Goal: Contribute content: Add original content to the website for others to see

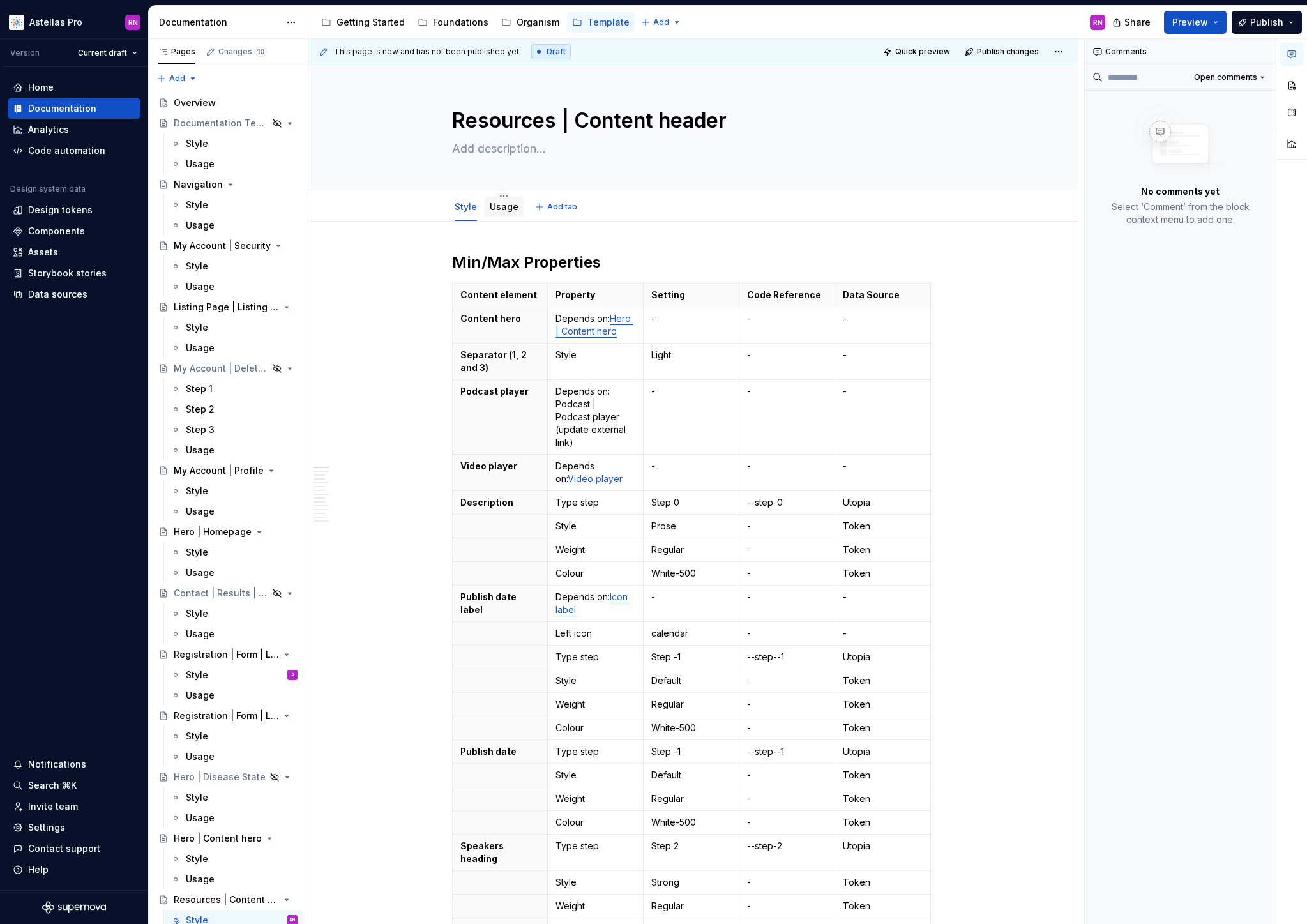
click at [506, 214] on div "Usage" at bounding box center [504, 206] width 29 height 15
click at [504, 207] on link "Usage" at bounding box center [504, 206] width 29 height 11
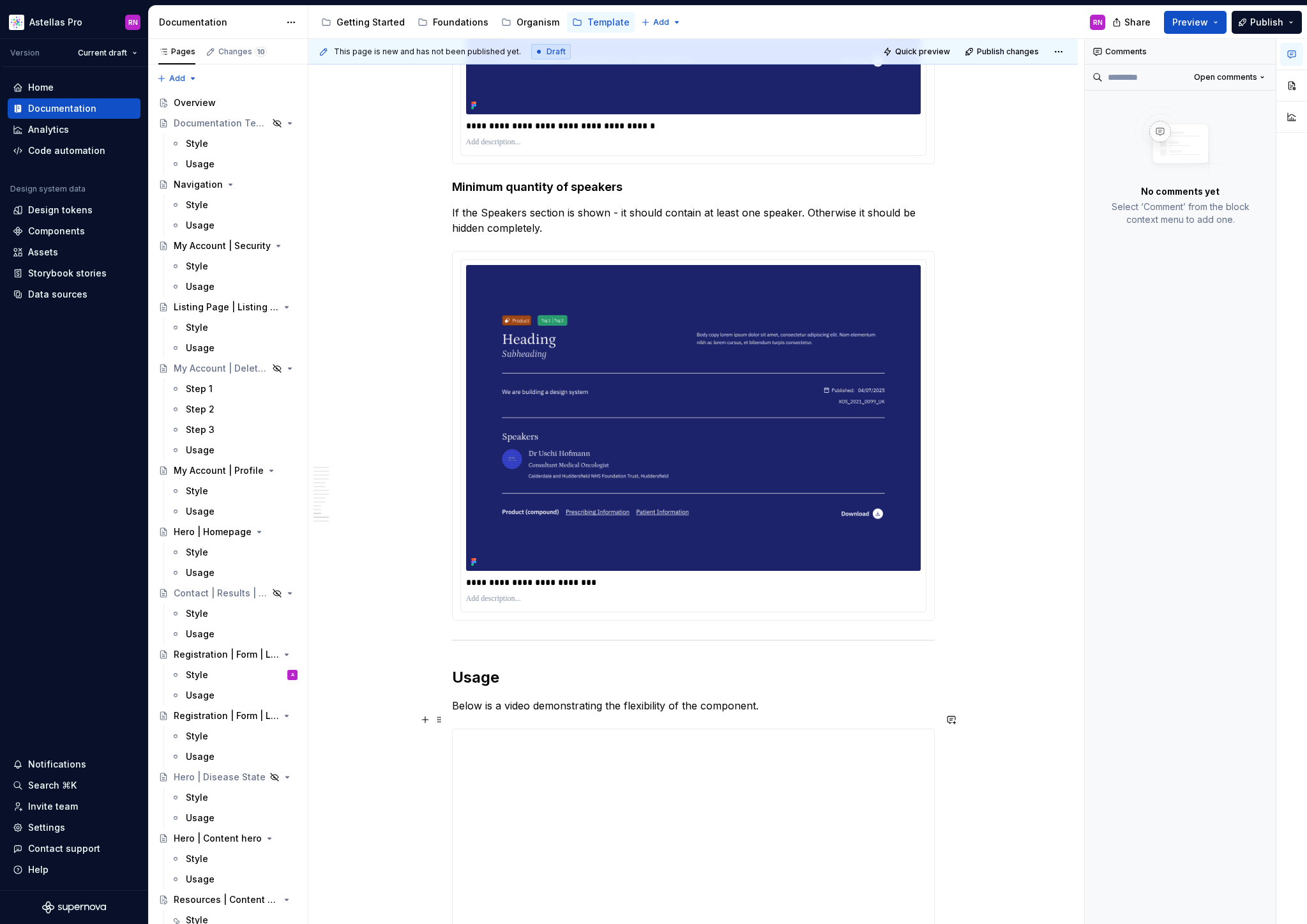
scroll to position [3425, 0]
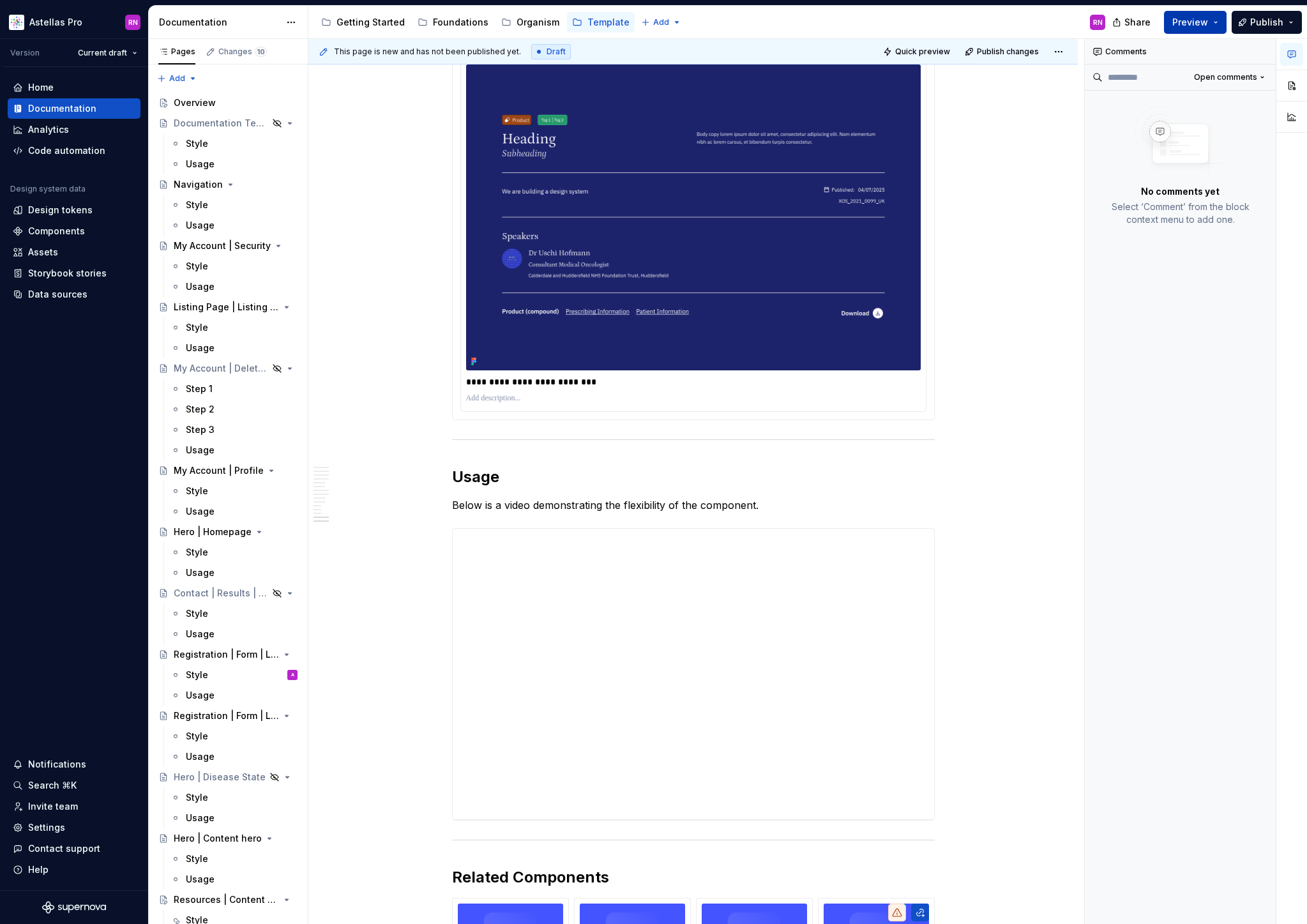
click at [1215, 16] on button "Preview" at bounding box center [1195, 22] width 63 height 23
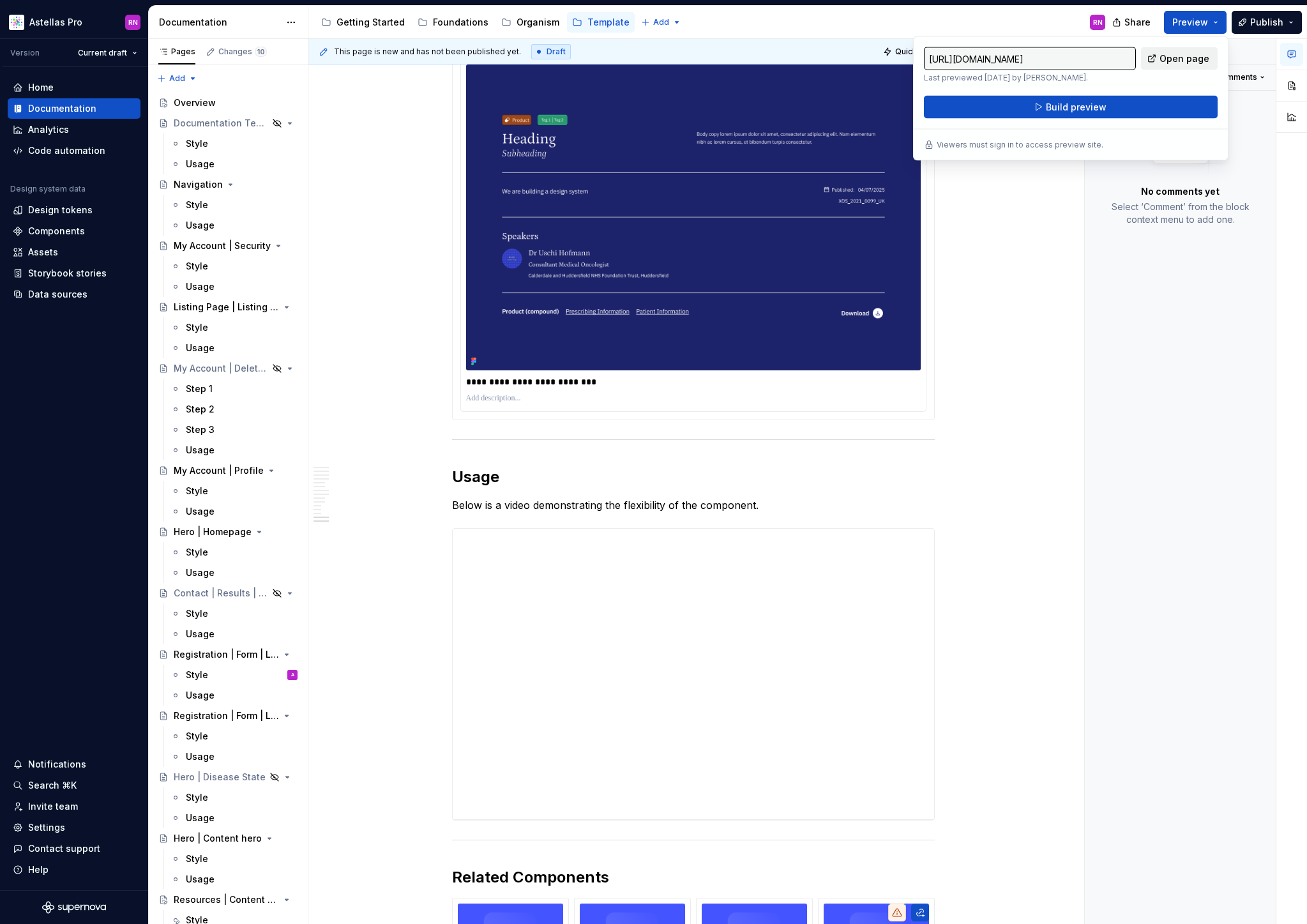
click at [1196, 57] on span "Open page" at bounding box center [1184, 58] width 50 height 13
click at [1155, 108] on button "Build preview" at bounding box center [1071, 107] width 294 height 23
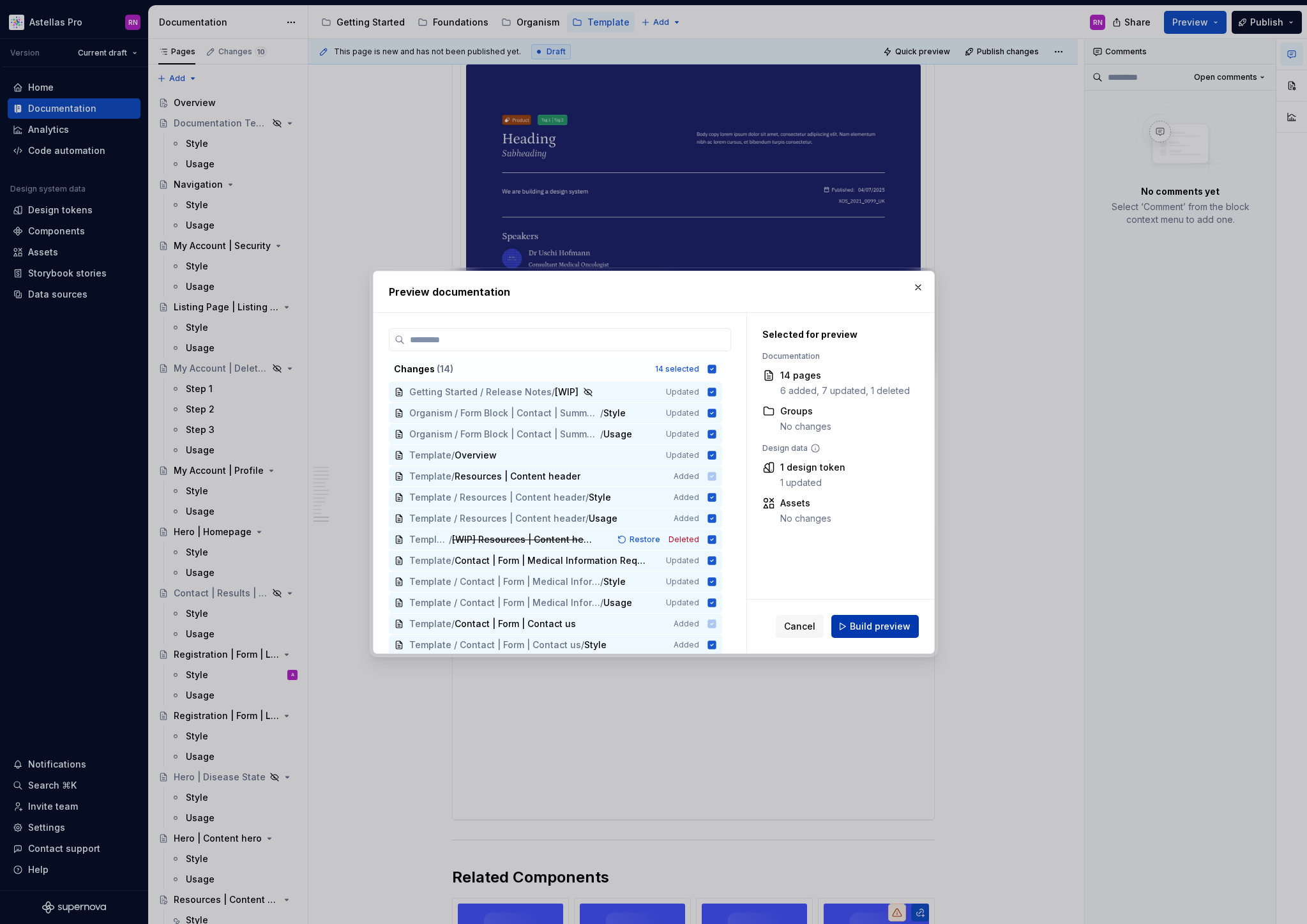
click at [873, 631] on span "Build preview" at bounding box center [880, 626] width 61 height 13
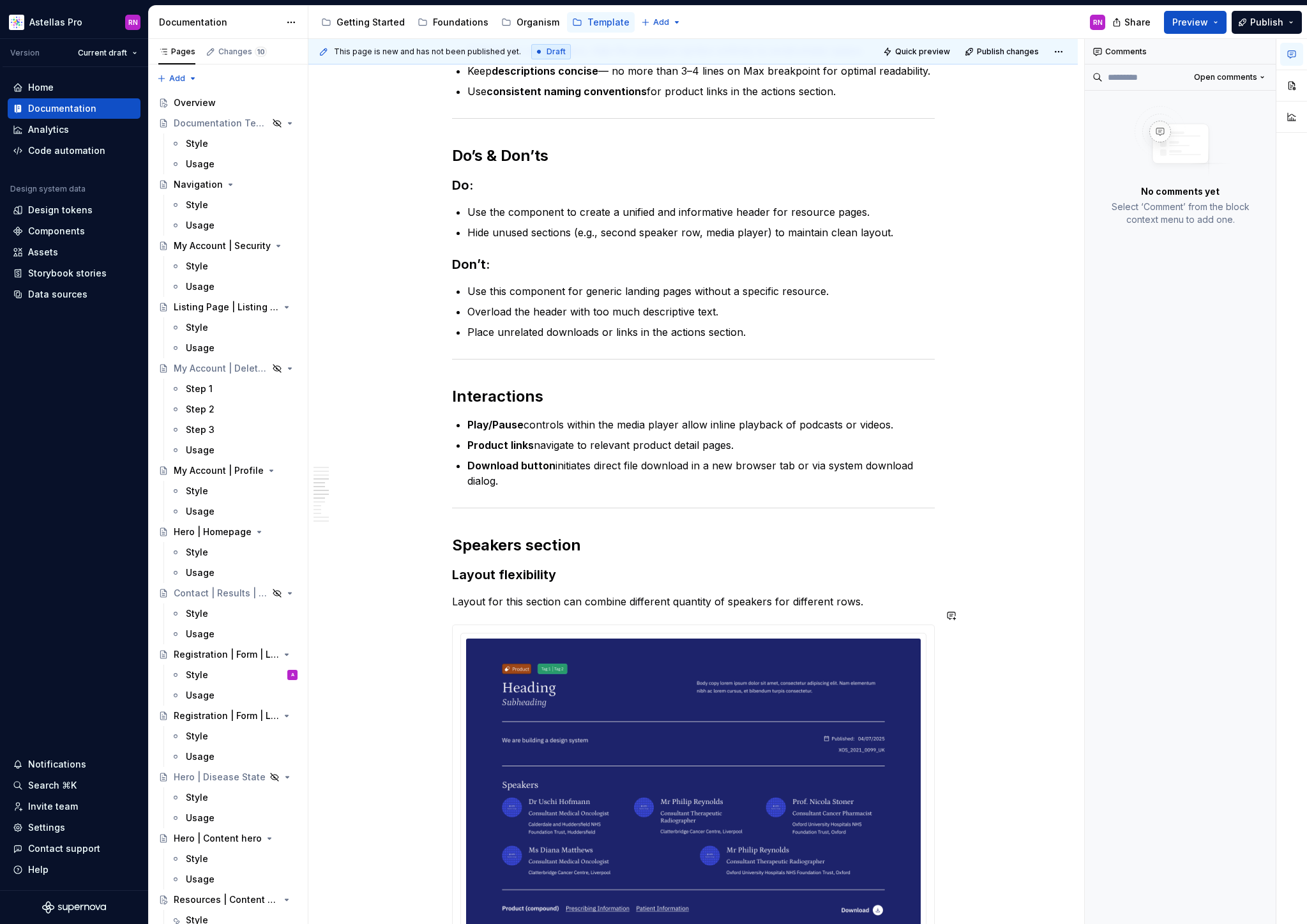
scroll to position [0, 0]
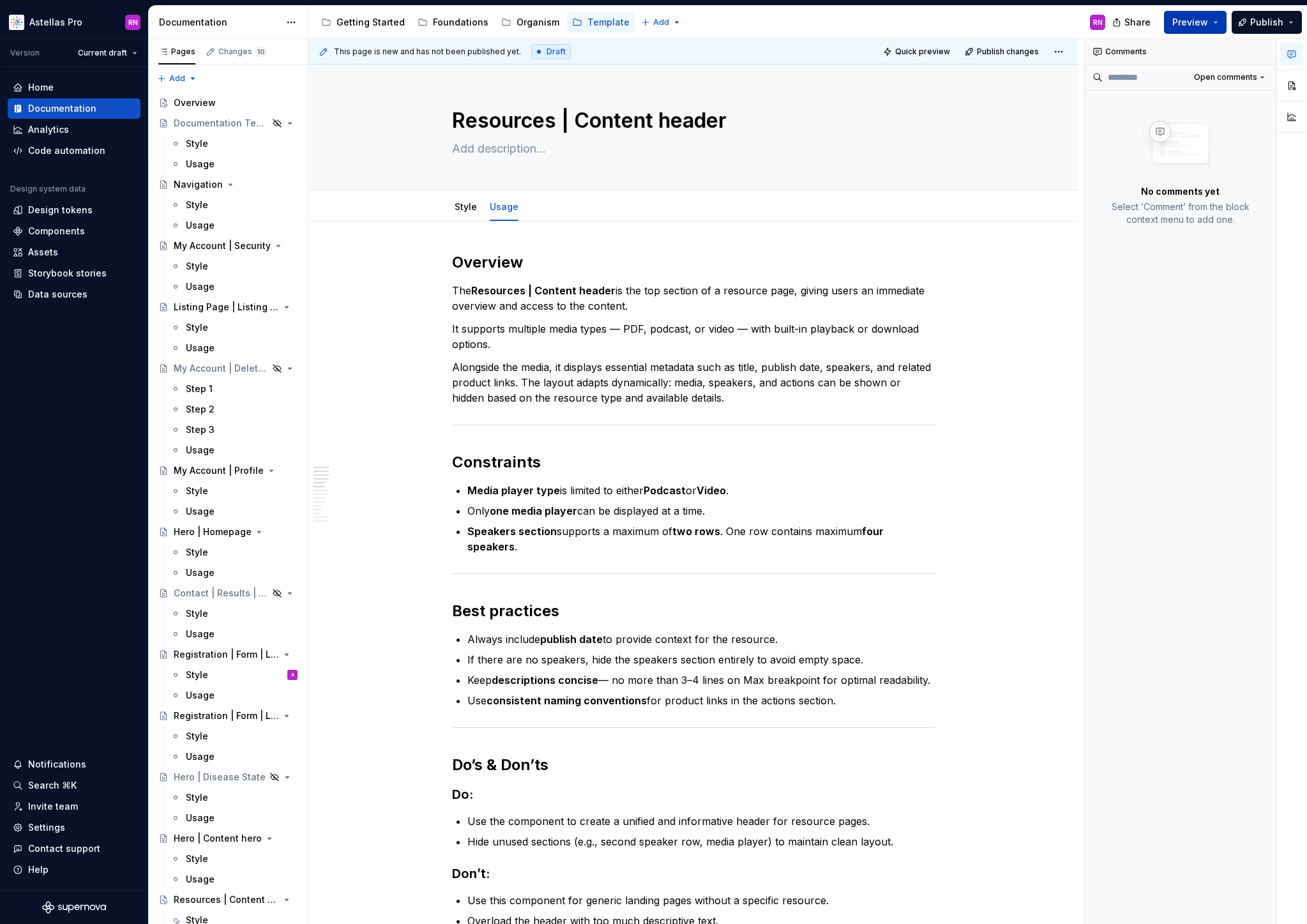
click at [1221, 18] on button "Preview" at bounding box center [1195, 22] width 63 height 23
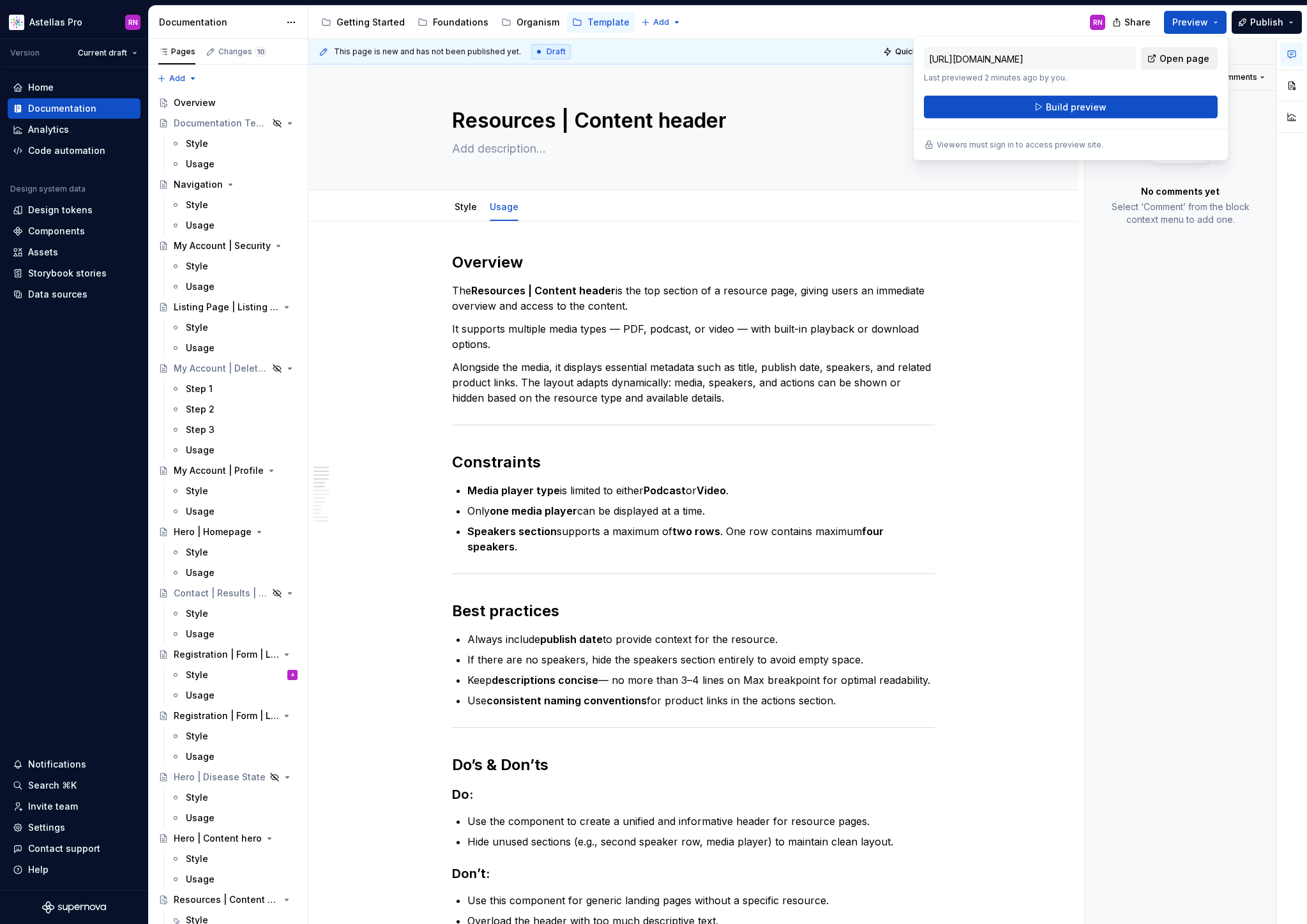
click at [1192, 63] on span "Open page" at bounding box center [1184, 58] width 50 height 13
click at [1208, 420] on div "Comments Open comments No comments yet Select ‘Comment’ from the block context …" at bounding box center [1180, 482] width 192 height 886
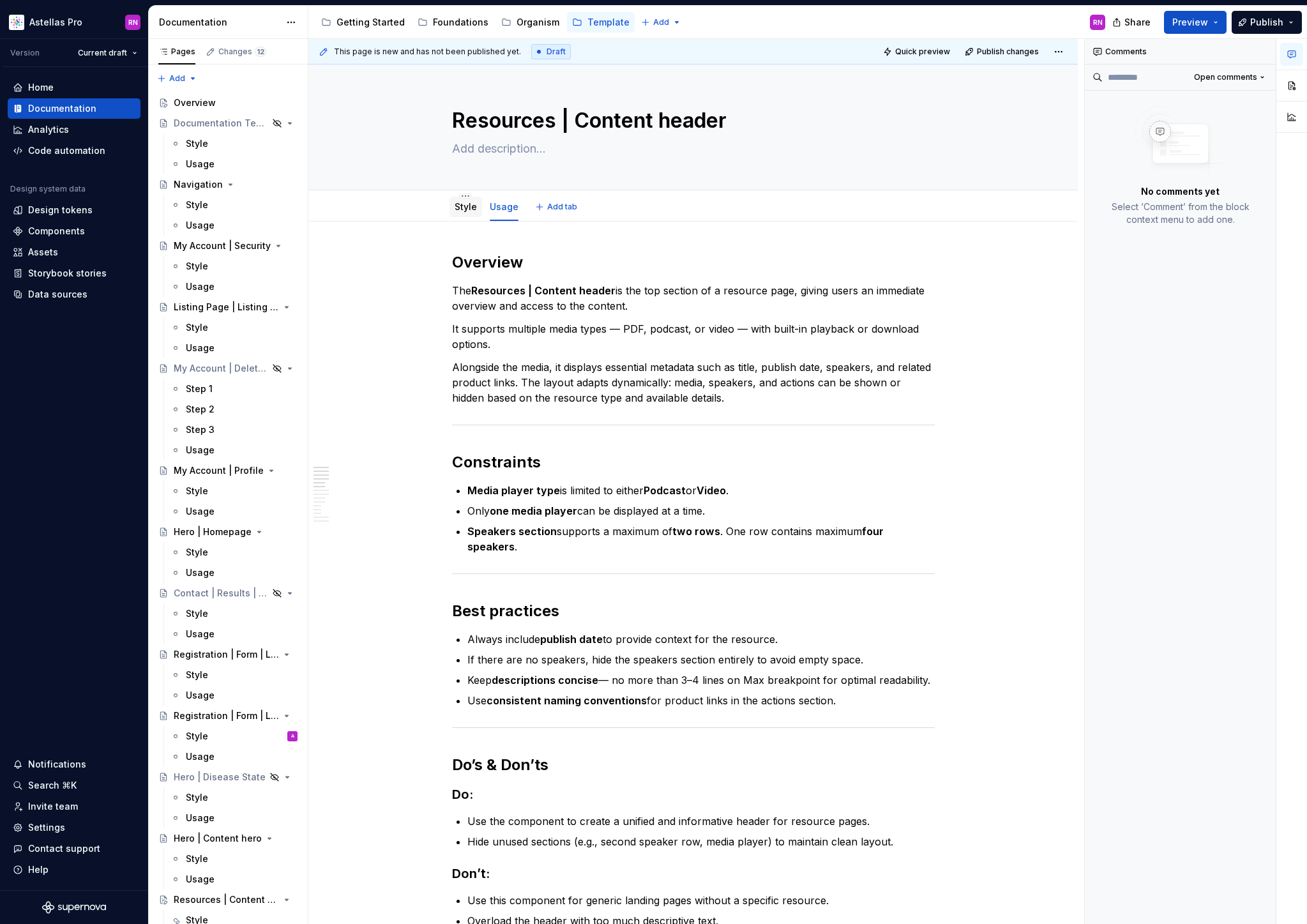
click at [471, 208] on link "Style" at bounding box center [466, 206] width 22 height 11
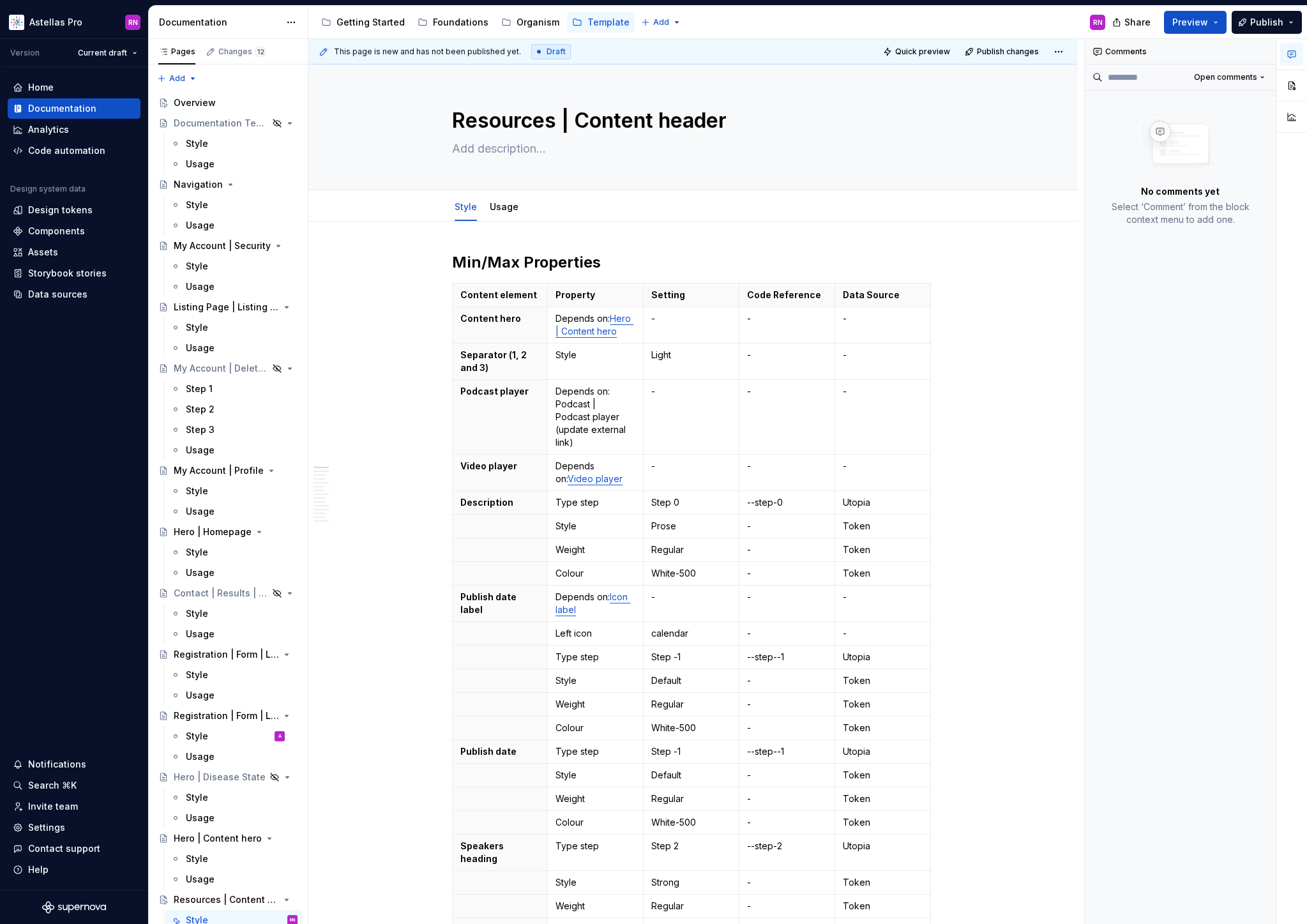
type textarea "*"
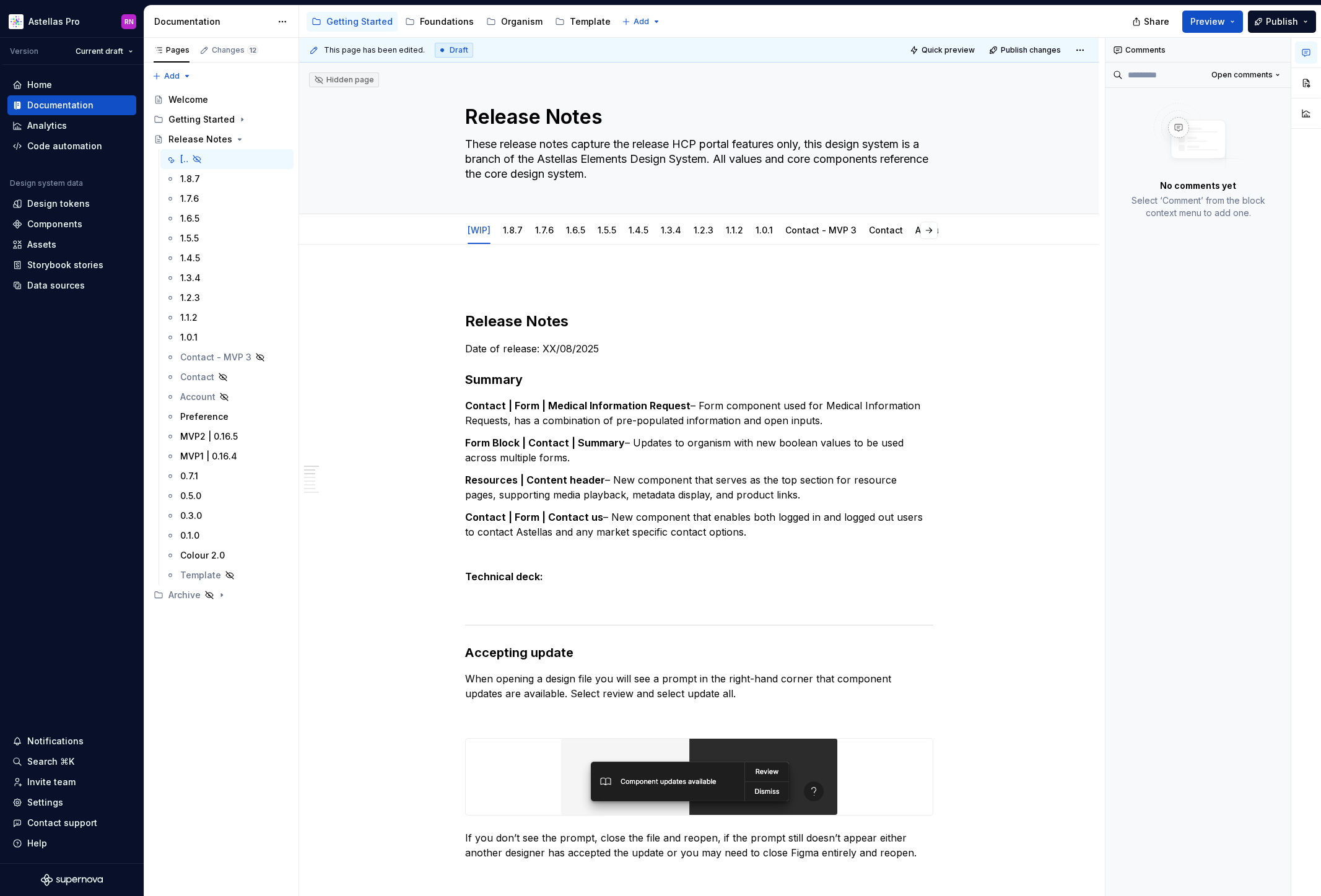
type textarea "*"
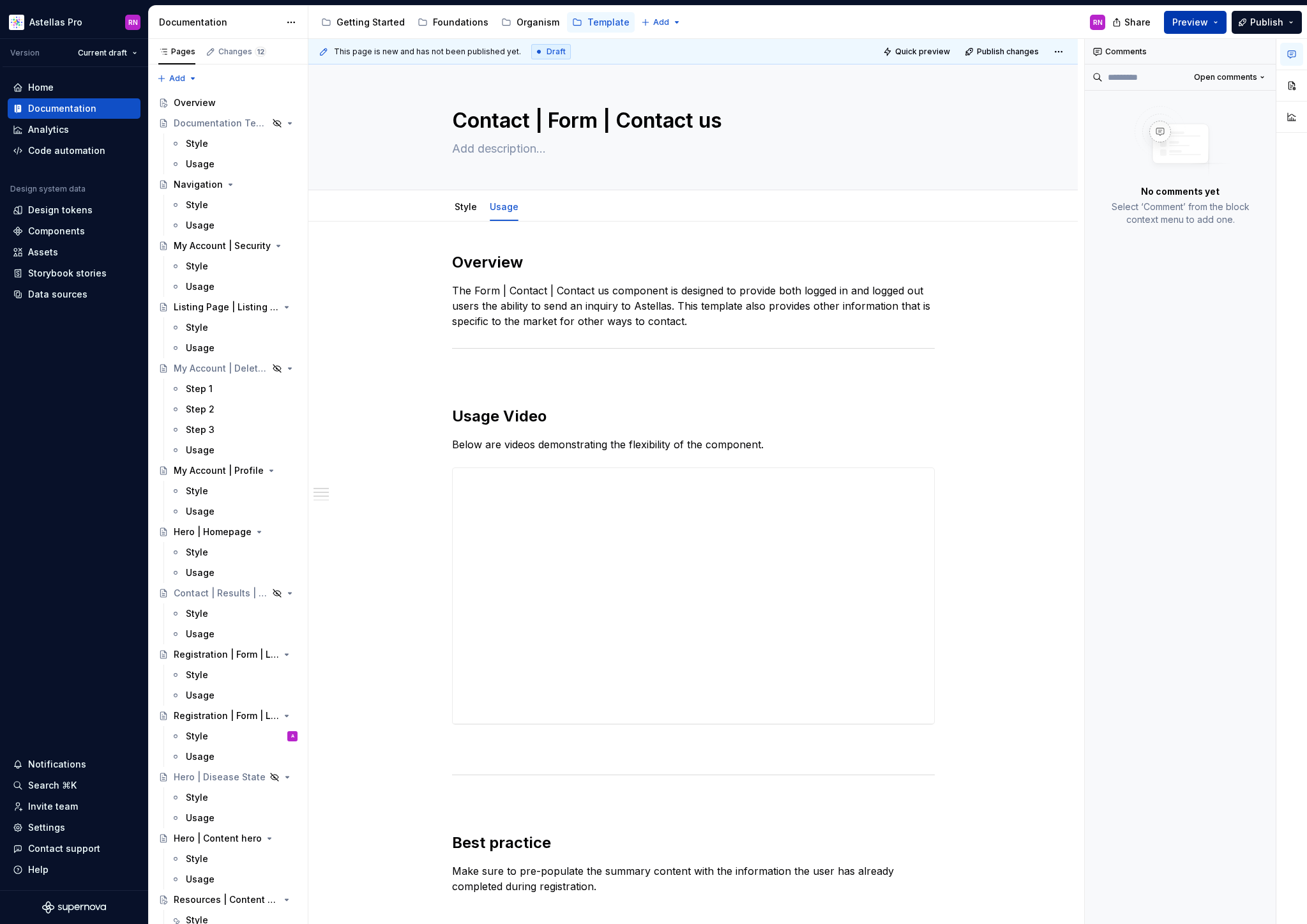
click at [1223, 22] on button "Preview" at bounding box center [1195, 22] width 63 height 23
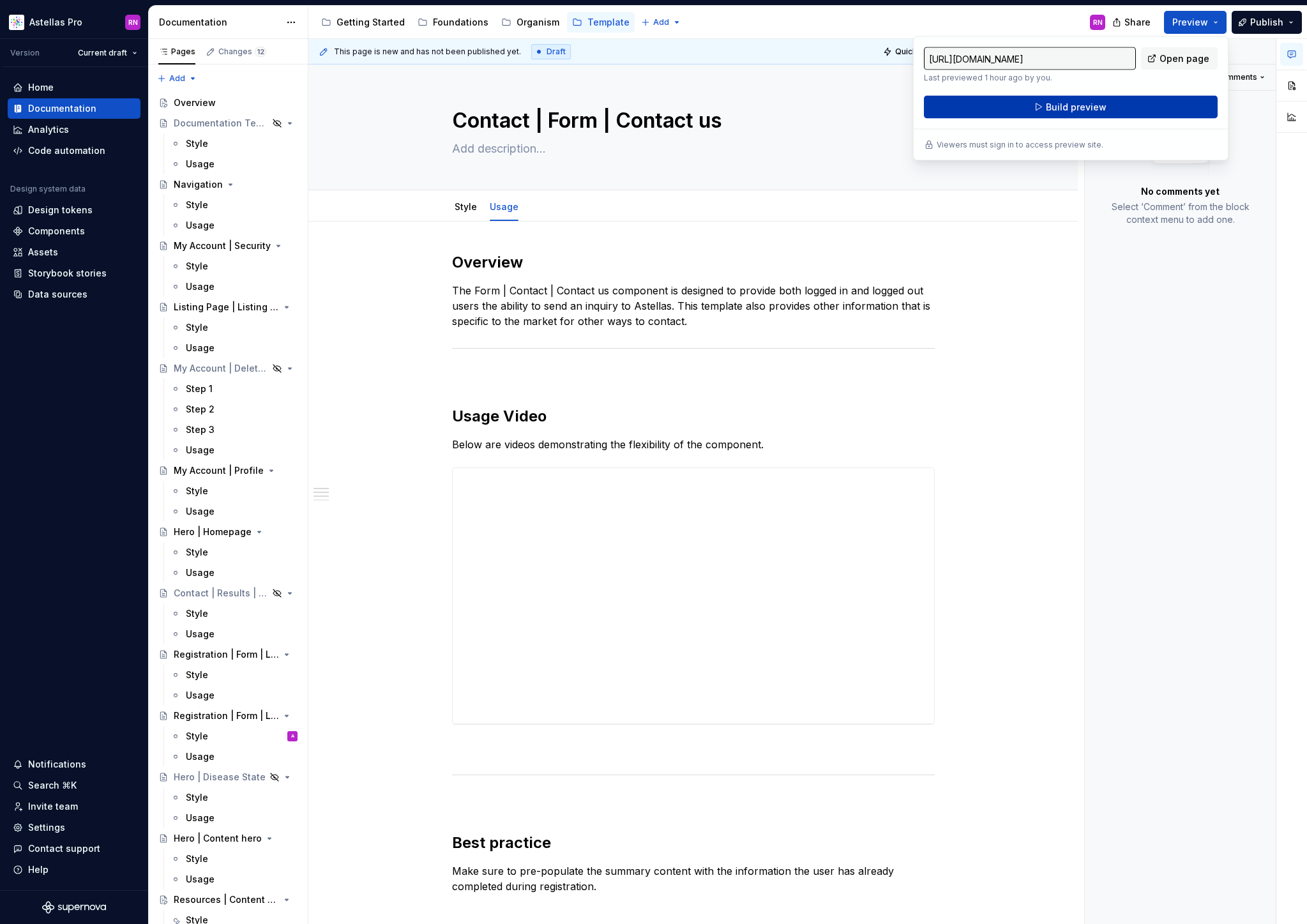
click at [1076, 108] on span "Build preview" at bounding box center [1076, 107] width 61 height 13
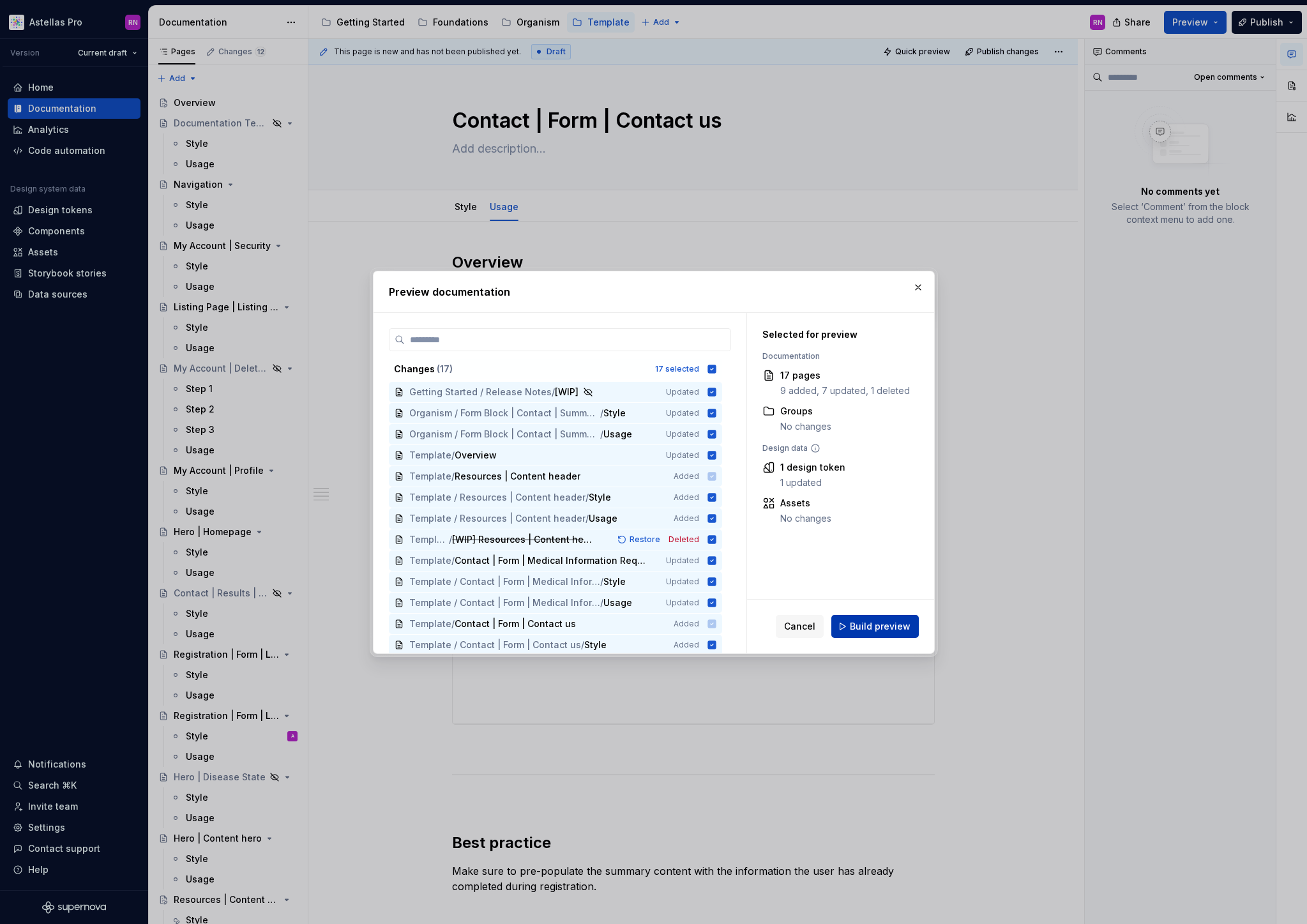
click at [889, 624] on span "Build preview" at bounding box center [880, 626] width 61 height 13
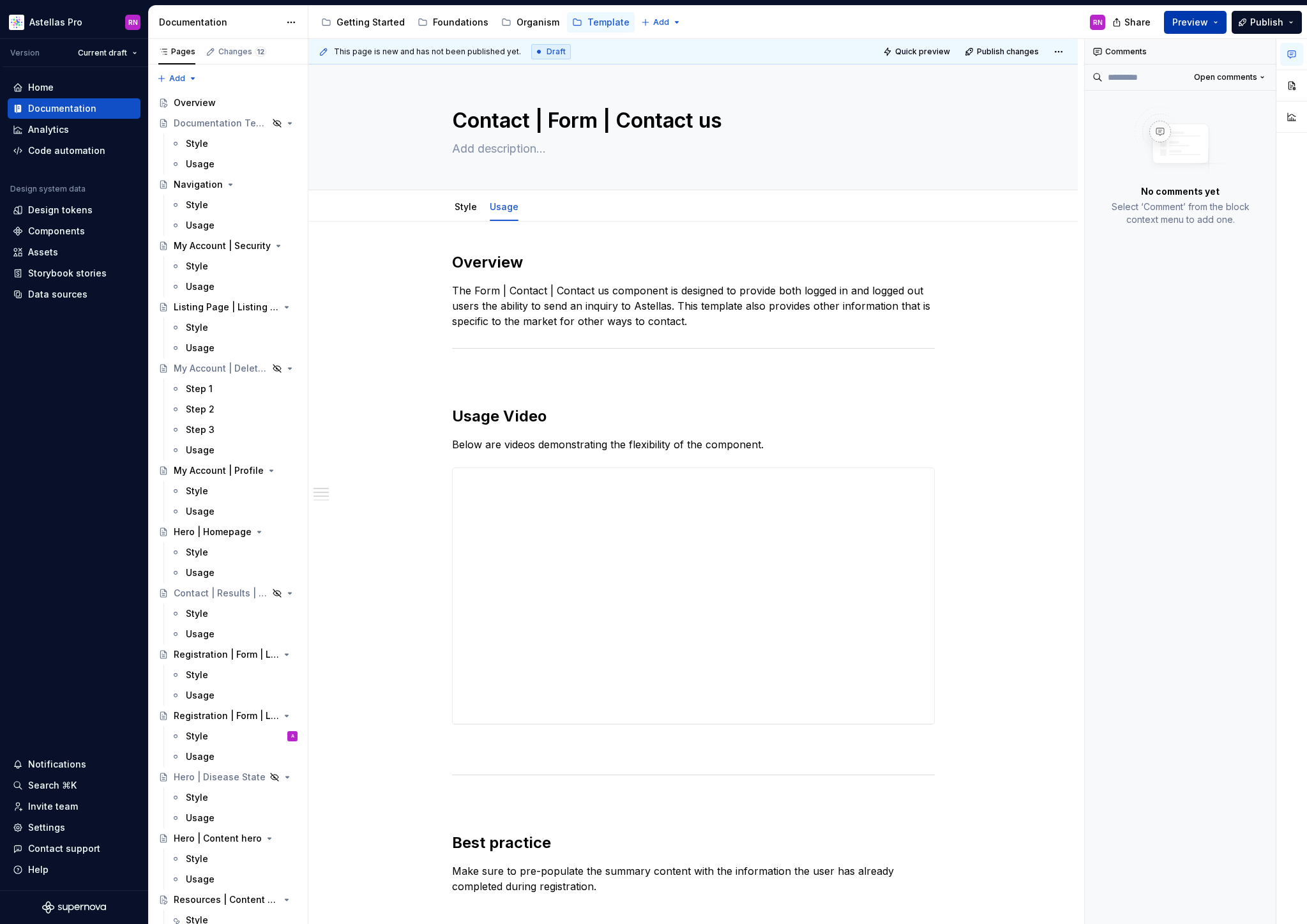
click at [1221, 23] on button "Preview" at bounding box center [1195, 22] width 63 height 23
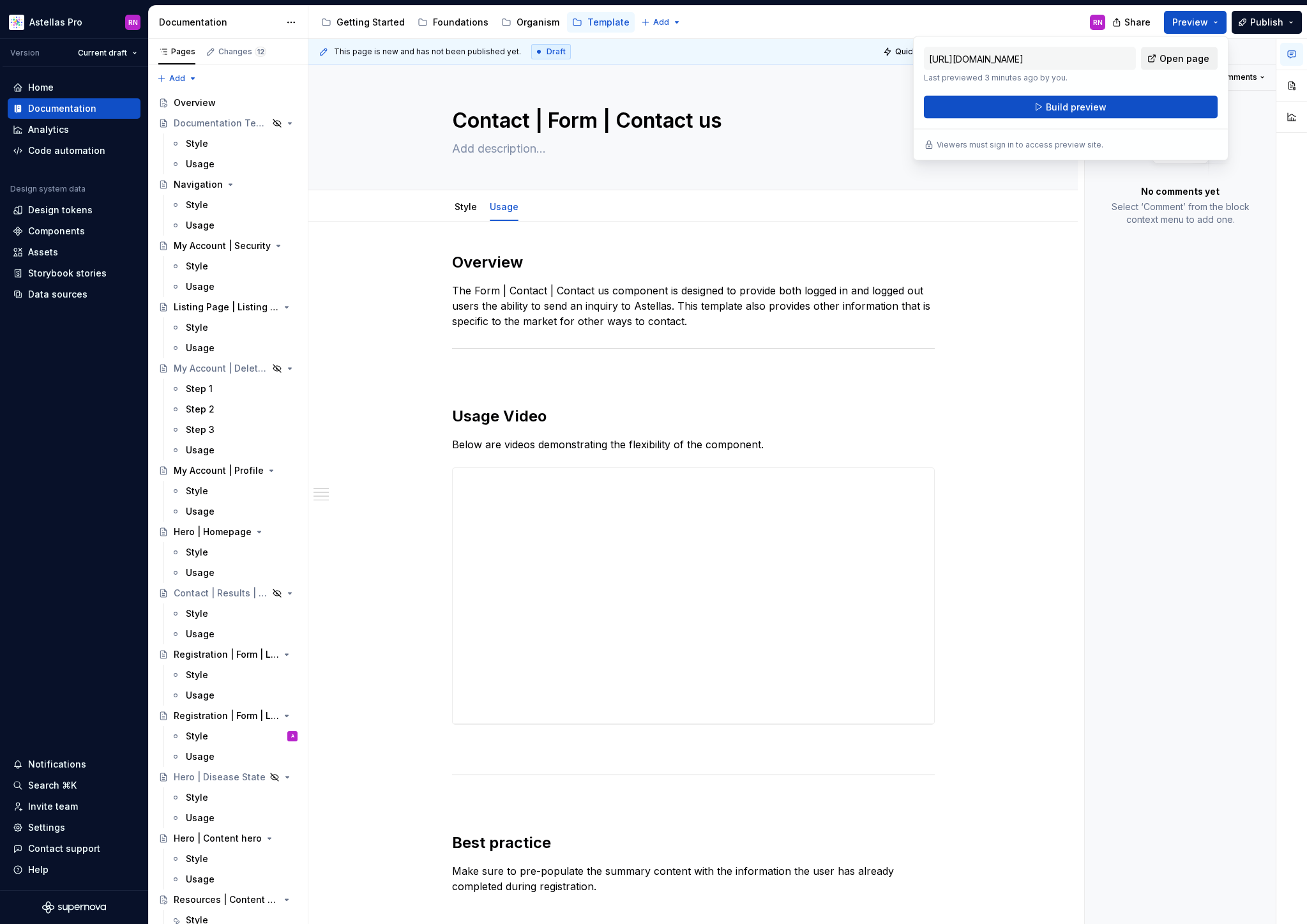
click at [1182, 65] on link "Open page" at bounding box center [1179, 59] width 76 height 23
click at [1231, 331] on div "Comments Open comments No comments yet Select ‘Comment’ from the block context …" at bounding box center [1180, 482] width 192 height 886
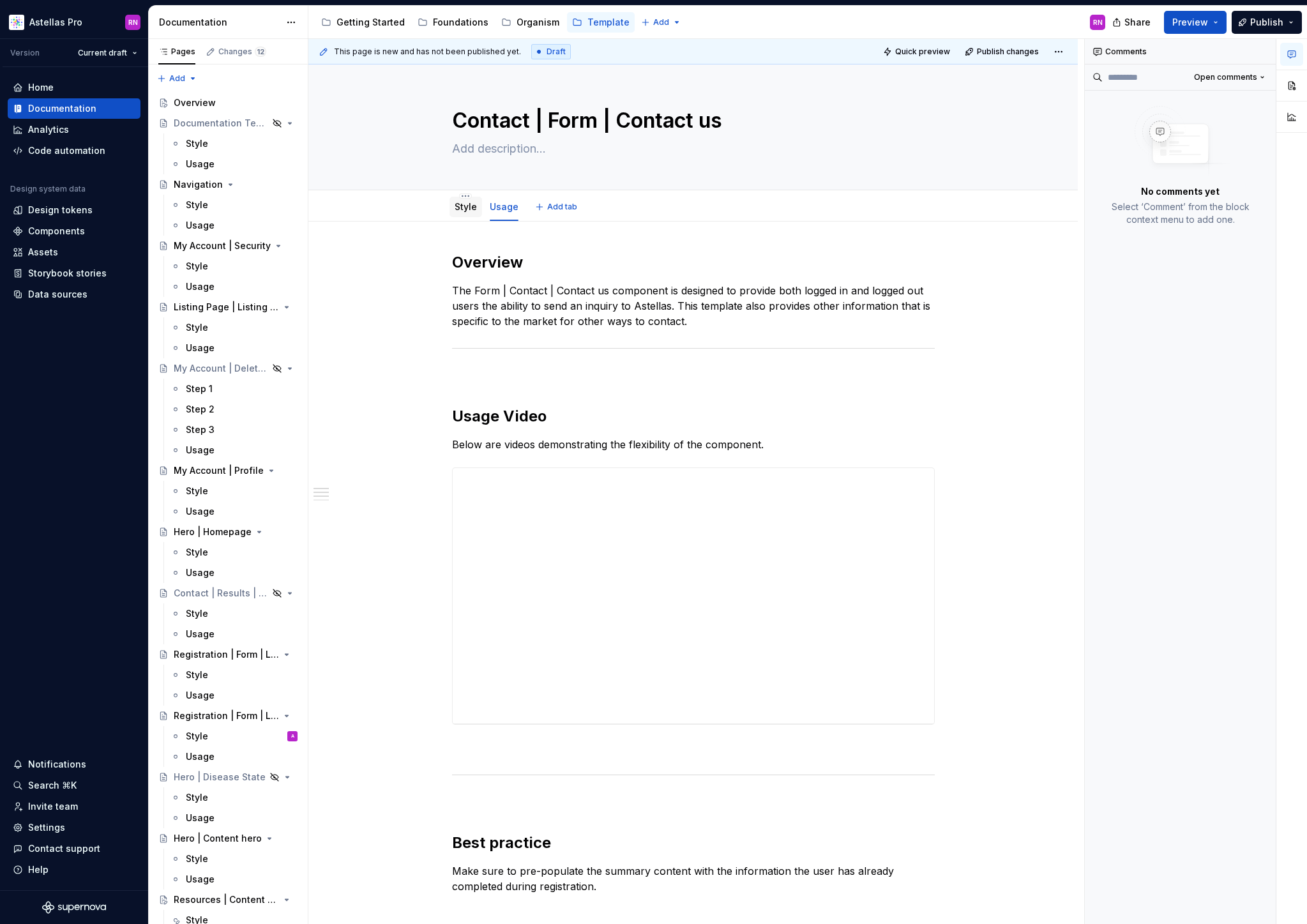
click at [463, 216] on div "Style" at bounding box center [465, 206] width 32 height 20
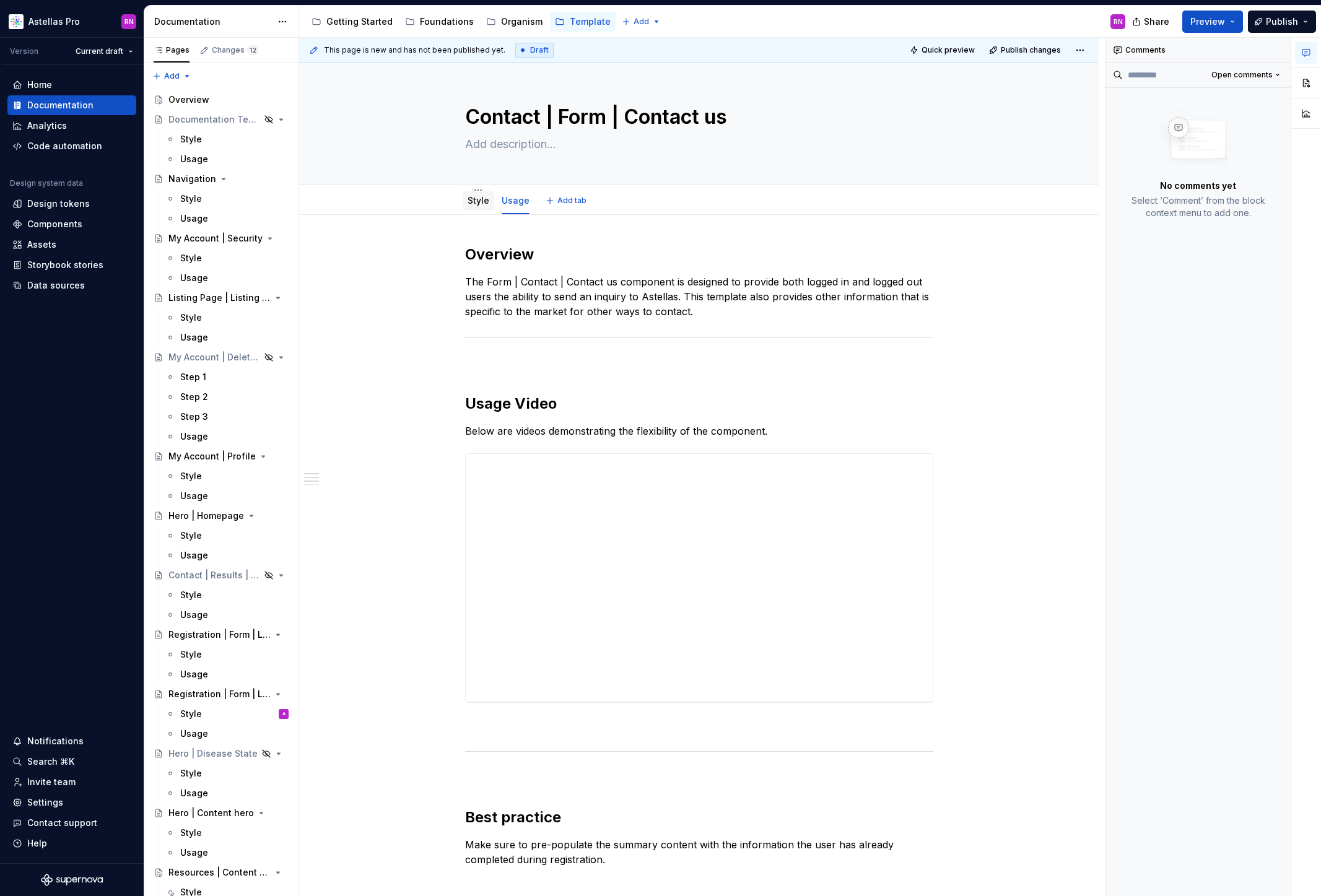
click at [477, 193] on div "Style" at bounding box center [478, 200] width 22 height 15
click at [483, 203] on link "Style" at bounding box center [478, 200] width 22 height 10
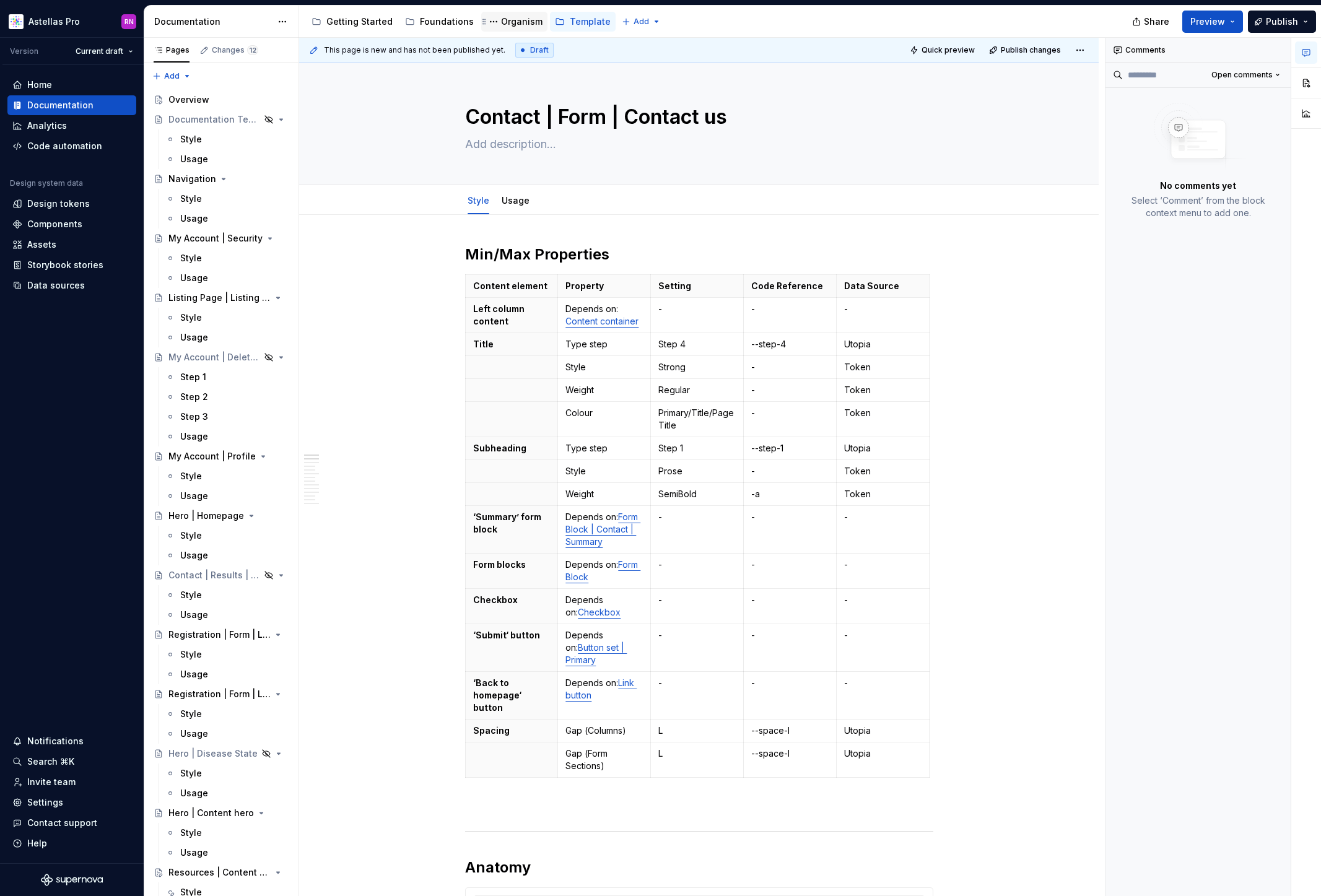
type textarea "*"
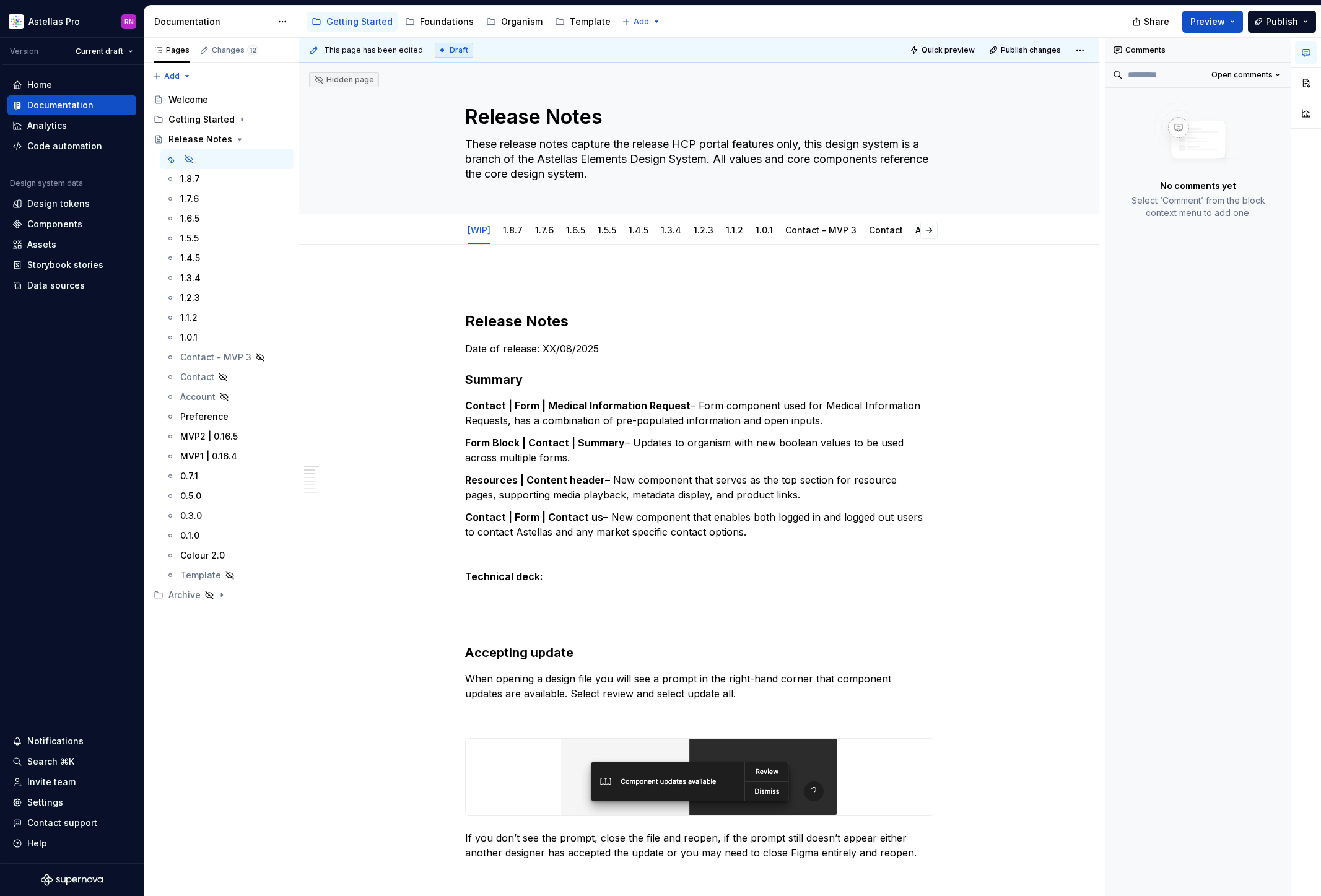
type textarea "*"
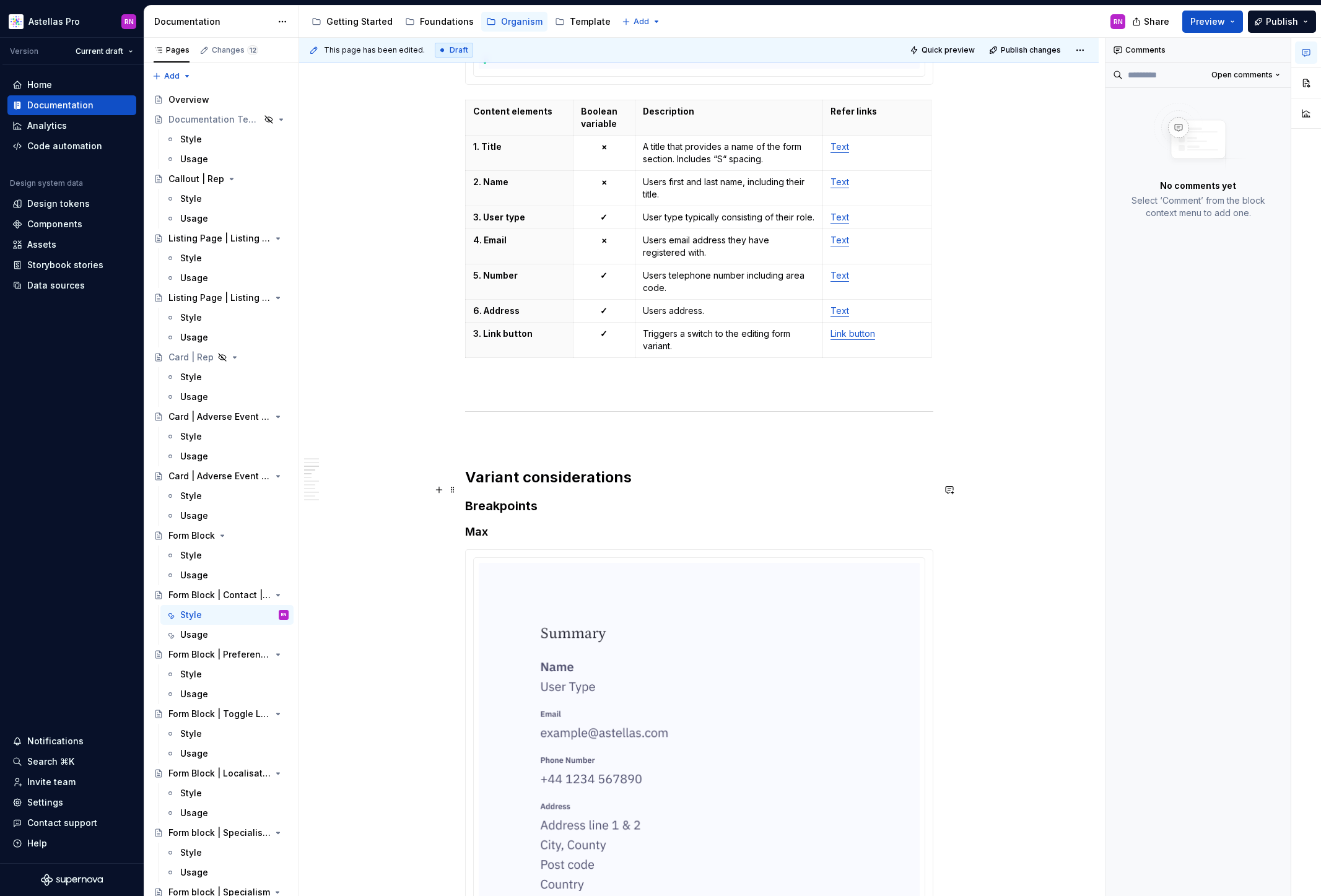
scroll to position [1354, 0]
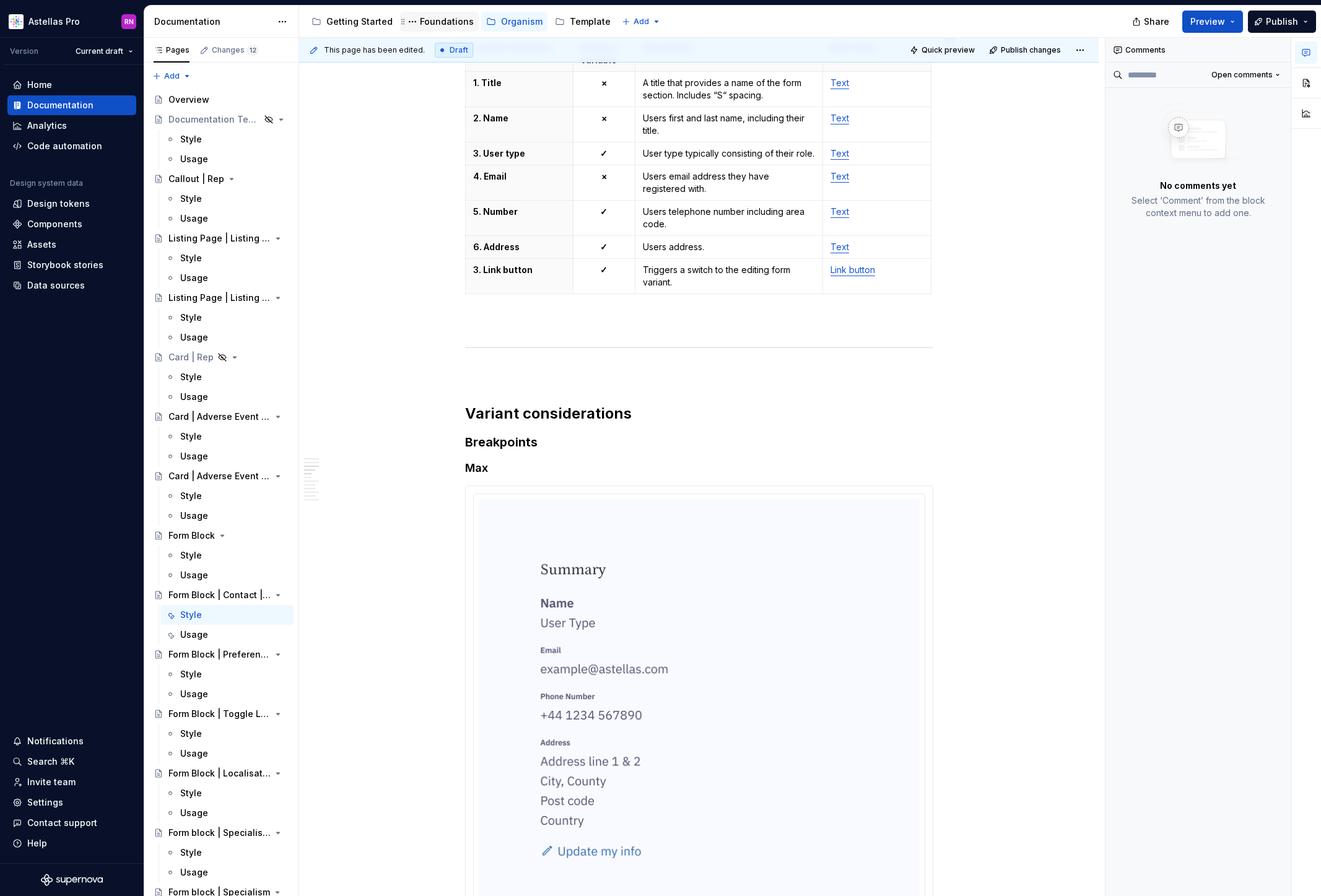
type textarea "*"
